Goal: Task Accomplishment & Management: Use online tool/utility

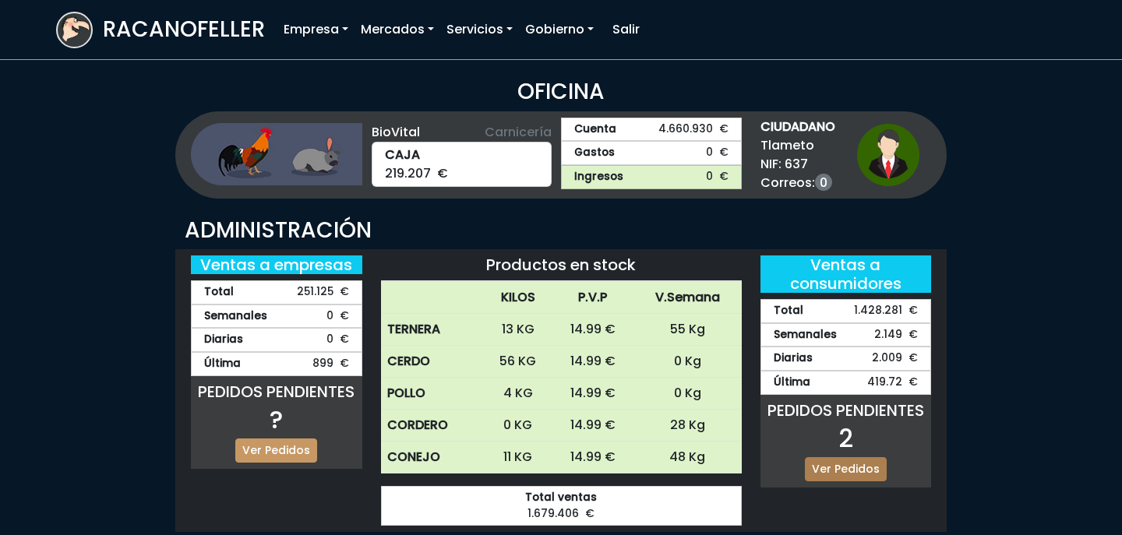
click at [859, 465] on link "Ver Pedidos" at bounding box center [846, 469] width 82 height 24
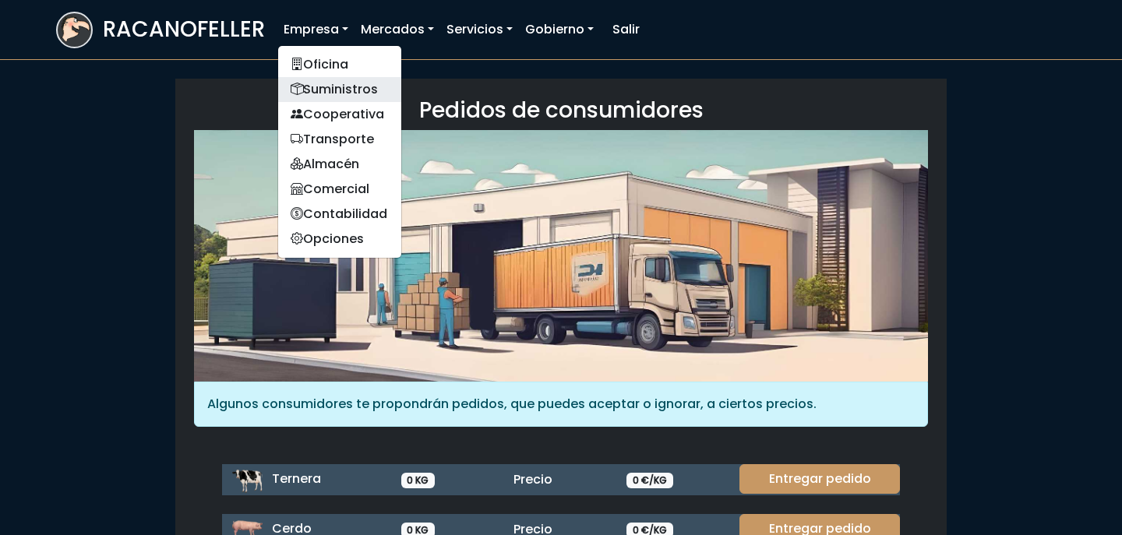
click at [346, 90] on link "Suministros" at bounding box center [339, 89] width 123 height 25
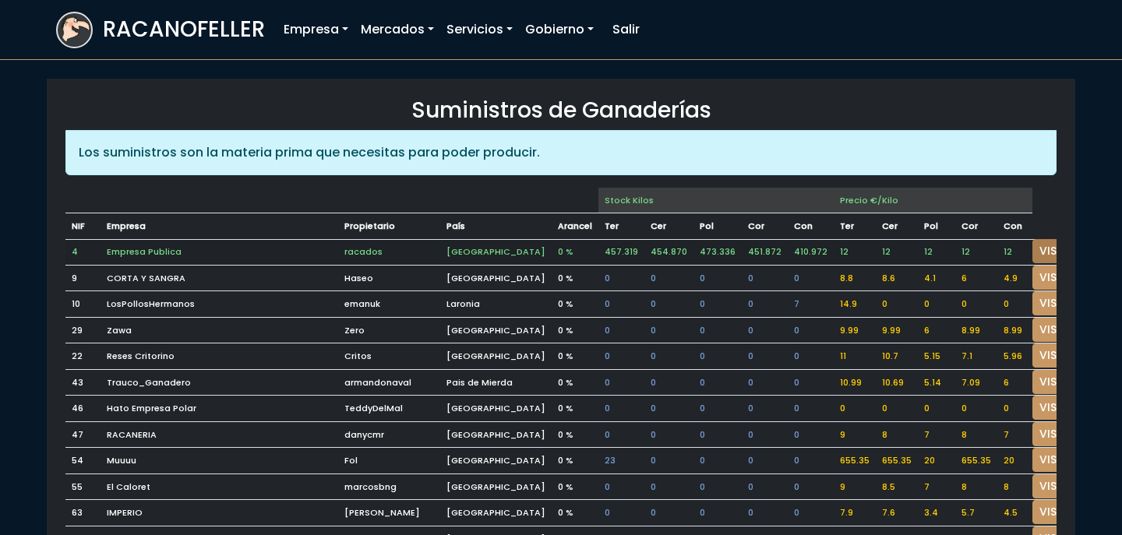
click at [1035, 253] on link "VISITAR" at bounding box center [1060, 251] width 56 height 24
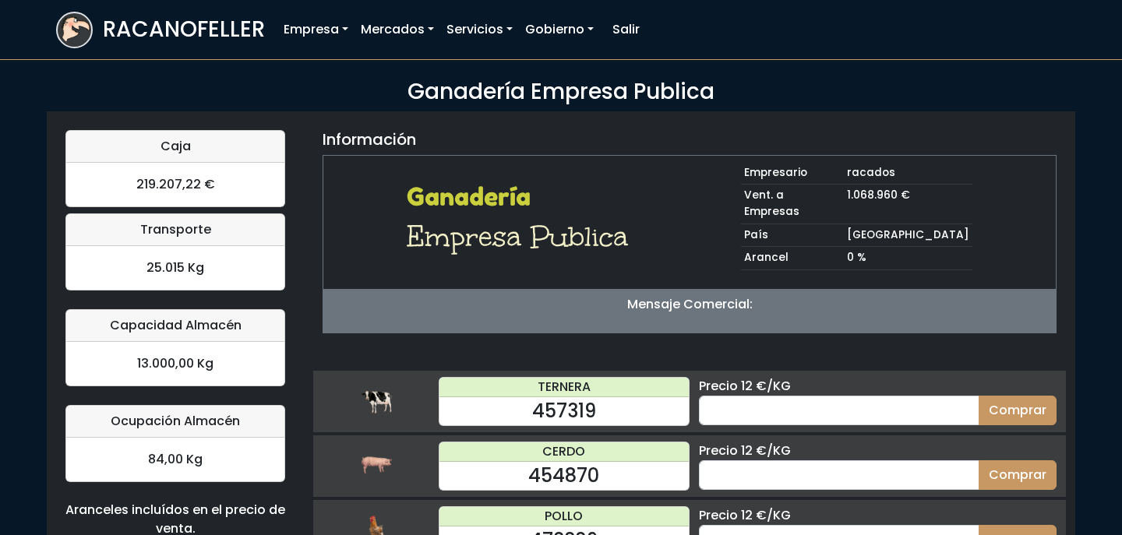
scroll to position [159, 0]
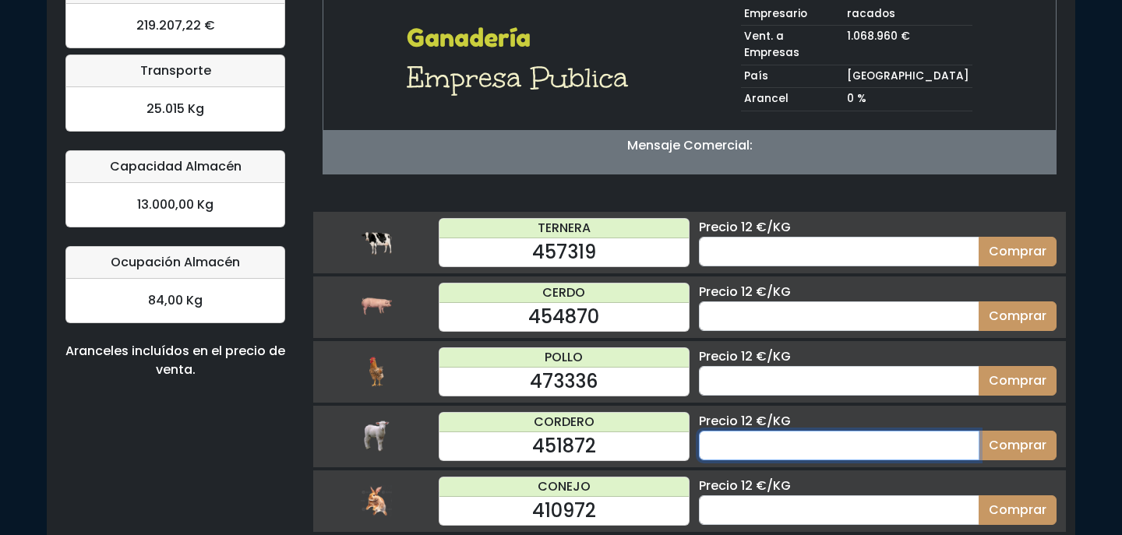
click at [810, 431] on input "number" at bounding box center [839, 446] width 280 height 30
type input "2"
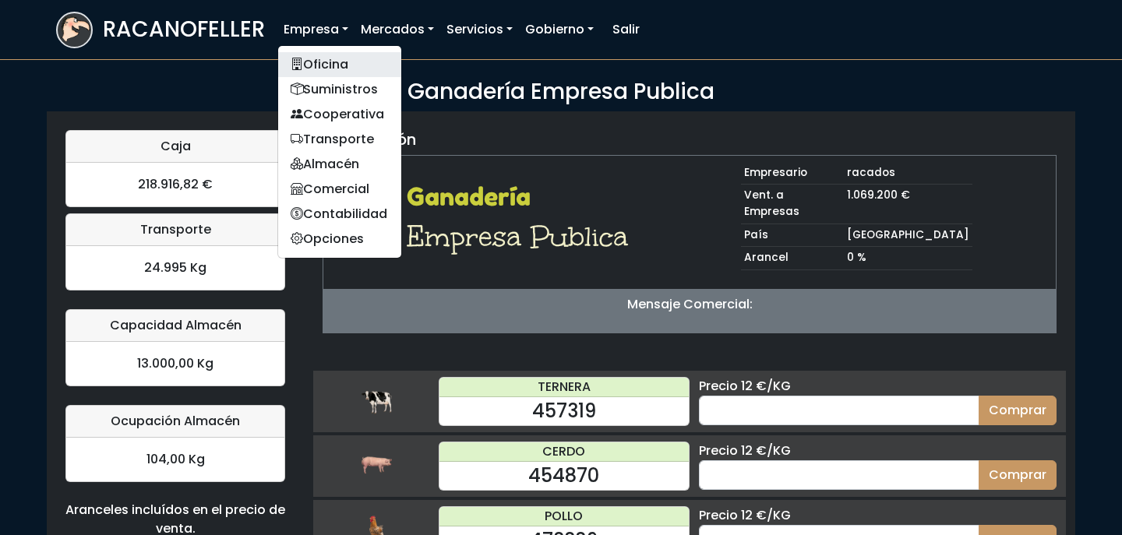
click at [337, 58] on link "Oficina" at bounding box center [339, 64] width 123 height 25
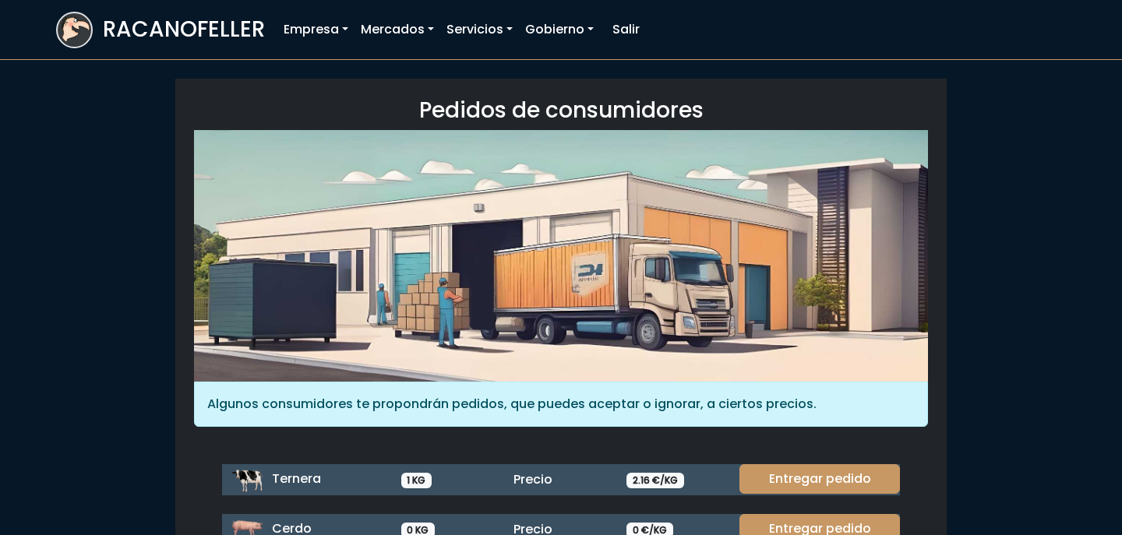
scroll to position [213, 0]
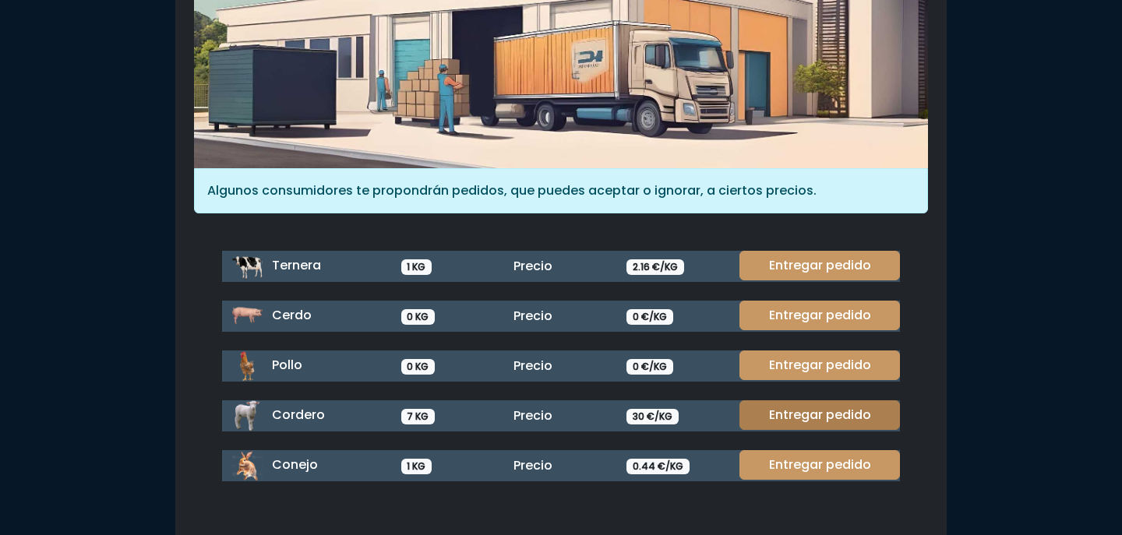
click at [847, 422] on link "Entregar pedido" at bounding box center [819, 415] width 161 height 30
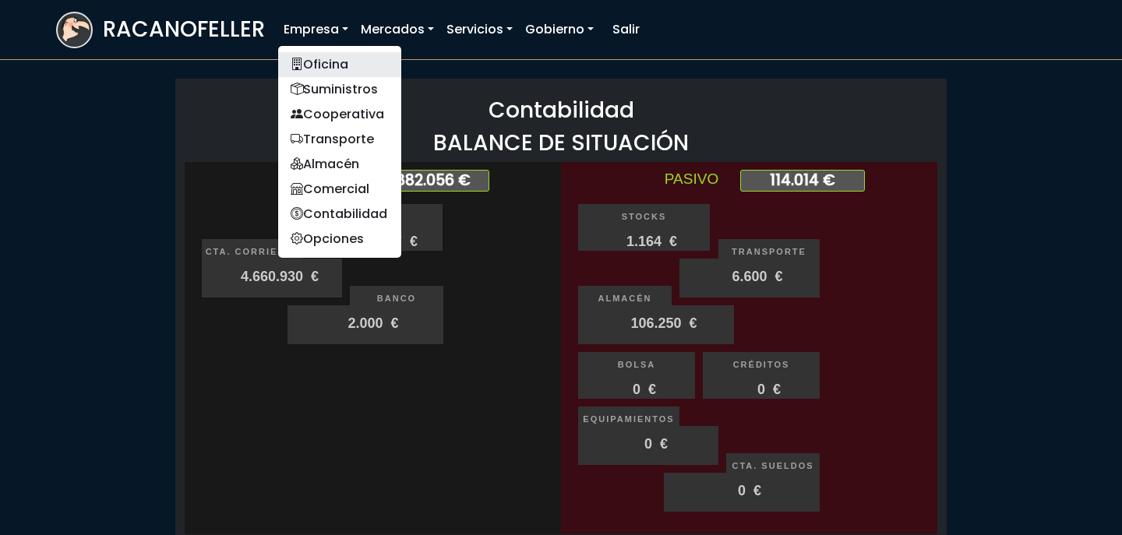
click at [318, 61] on link "Oficina" at bounding box center [339, 64] width 123 height 25
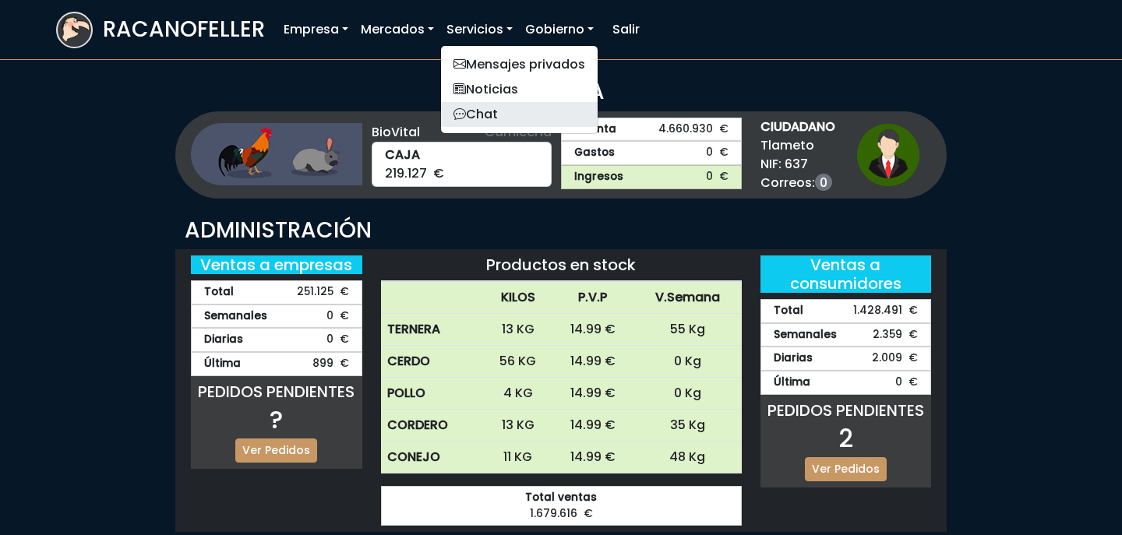
click at [503, 110] on link "Chat" at bounding box center [519, 114] width 157 height 25
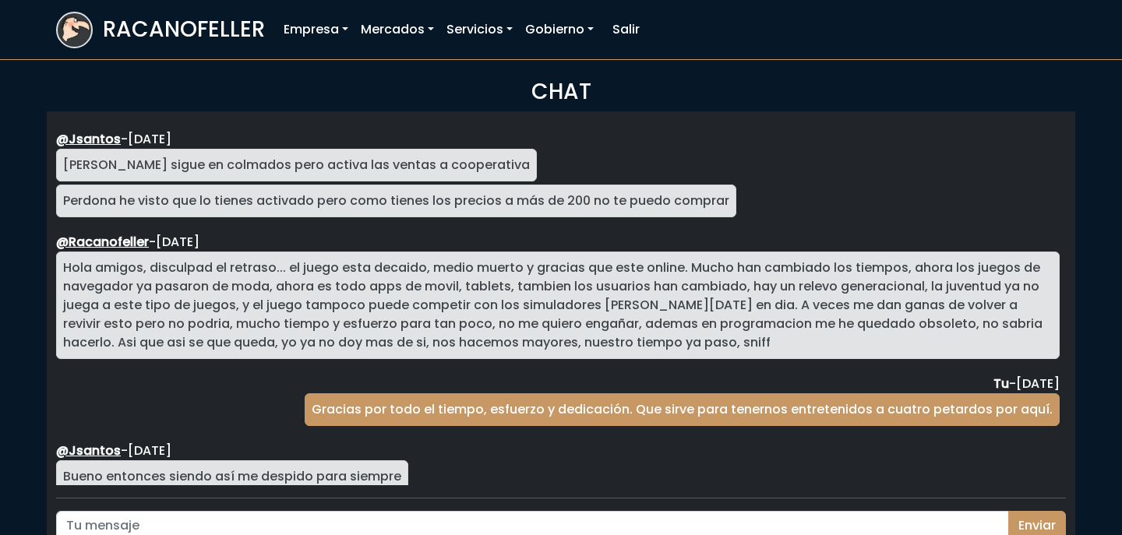
scroll to position [2857, 0]
